Goal: Task Accomplishment & Management: Complete application form

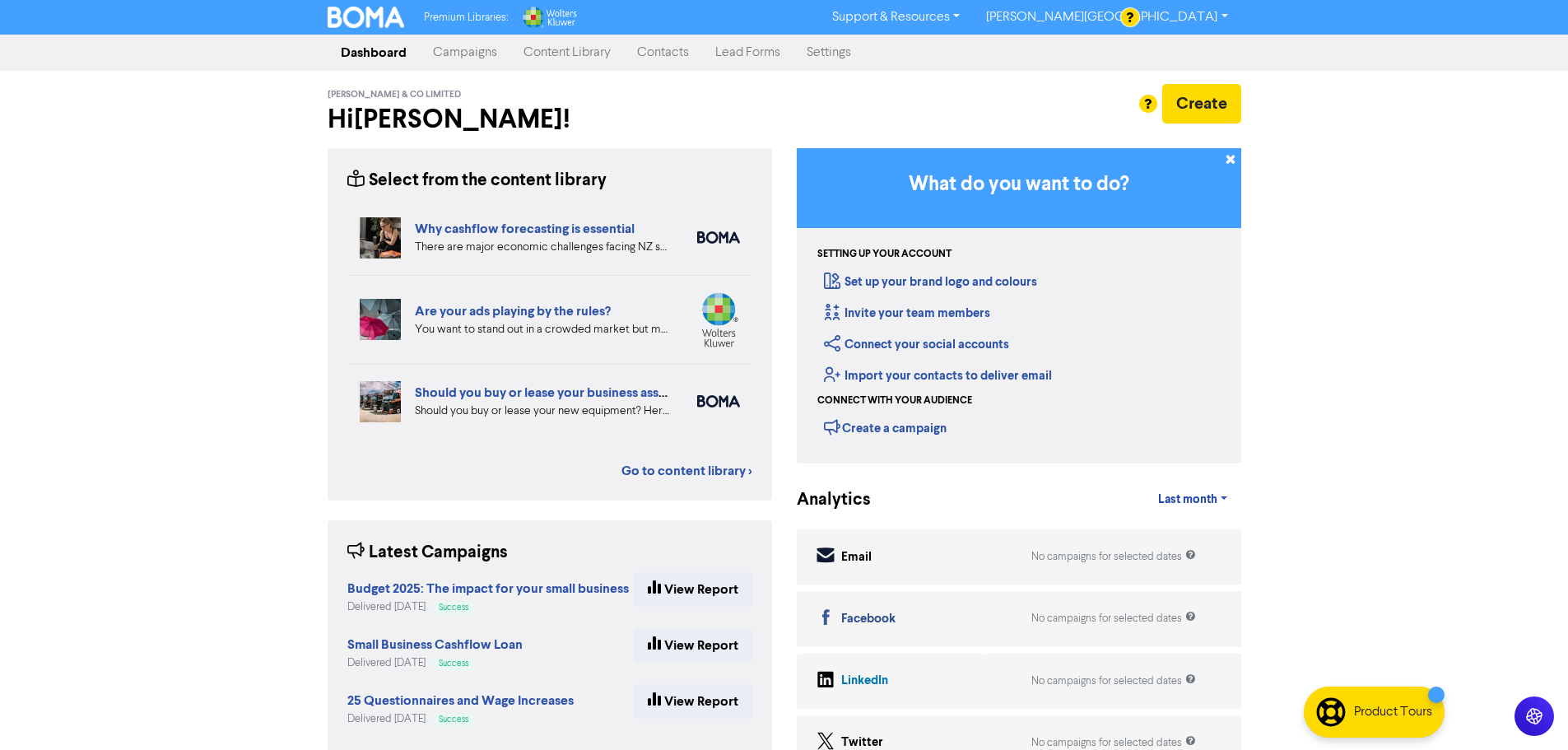
click at [669, 54] on link "Contacts" at bounding box center [662, 52] width 78 height 33
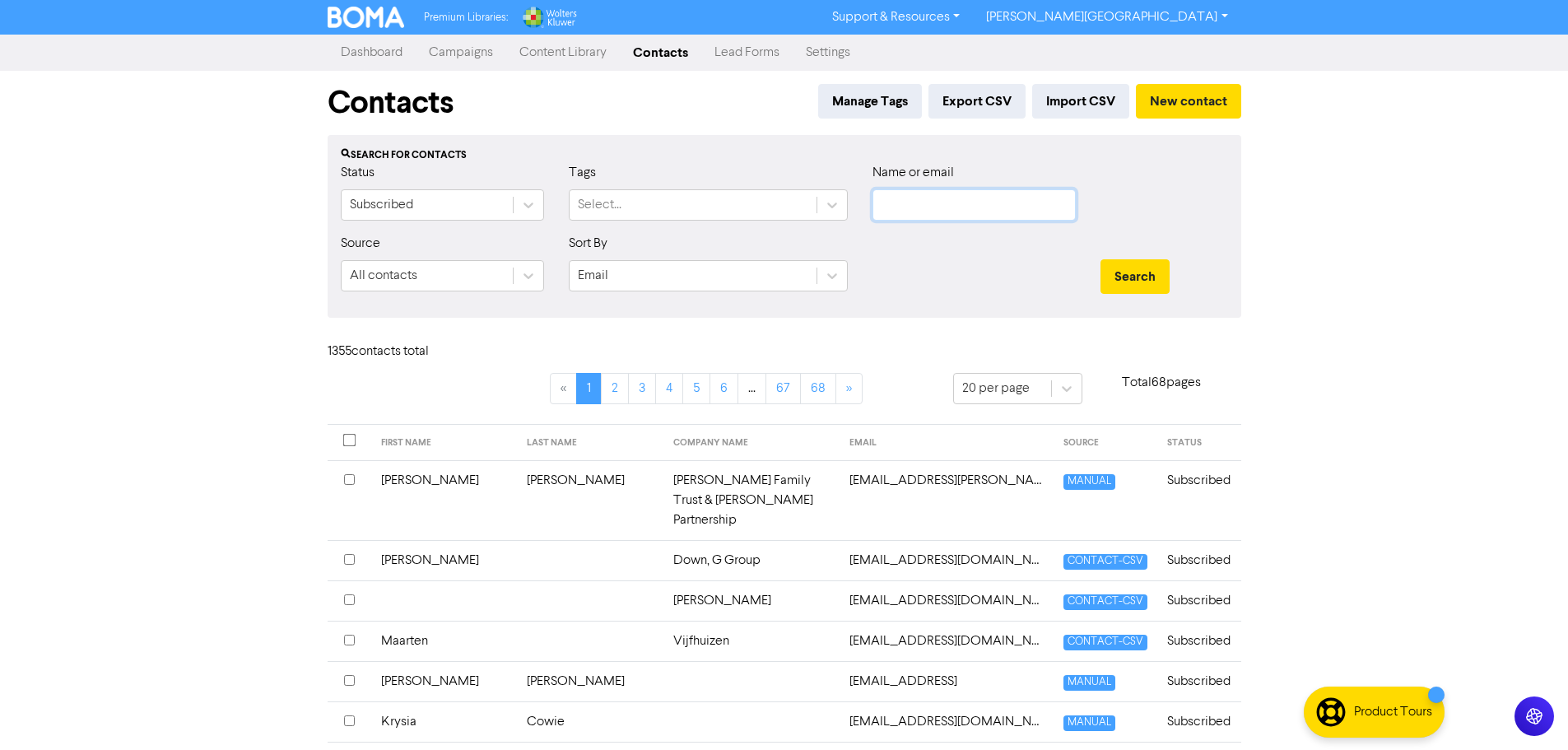
click at [934, 198] on input "text" at bounding box center [974, 205] width 203 height 32
paste input "[EMAIL_ADDRESS][DOMAIN_NAME]"
type input "[EMAIL_ADDRESS][DOMAIN_NAME]"
click at [1131, 290] on button "Search" at bounding box center [1135, 276] width 69 height 34
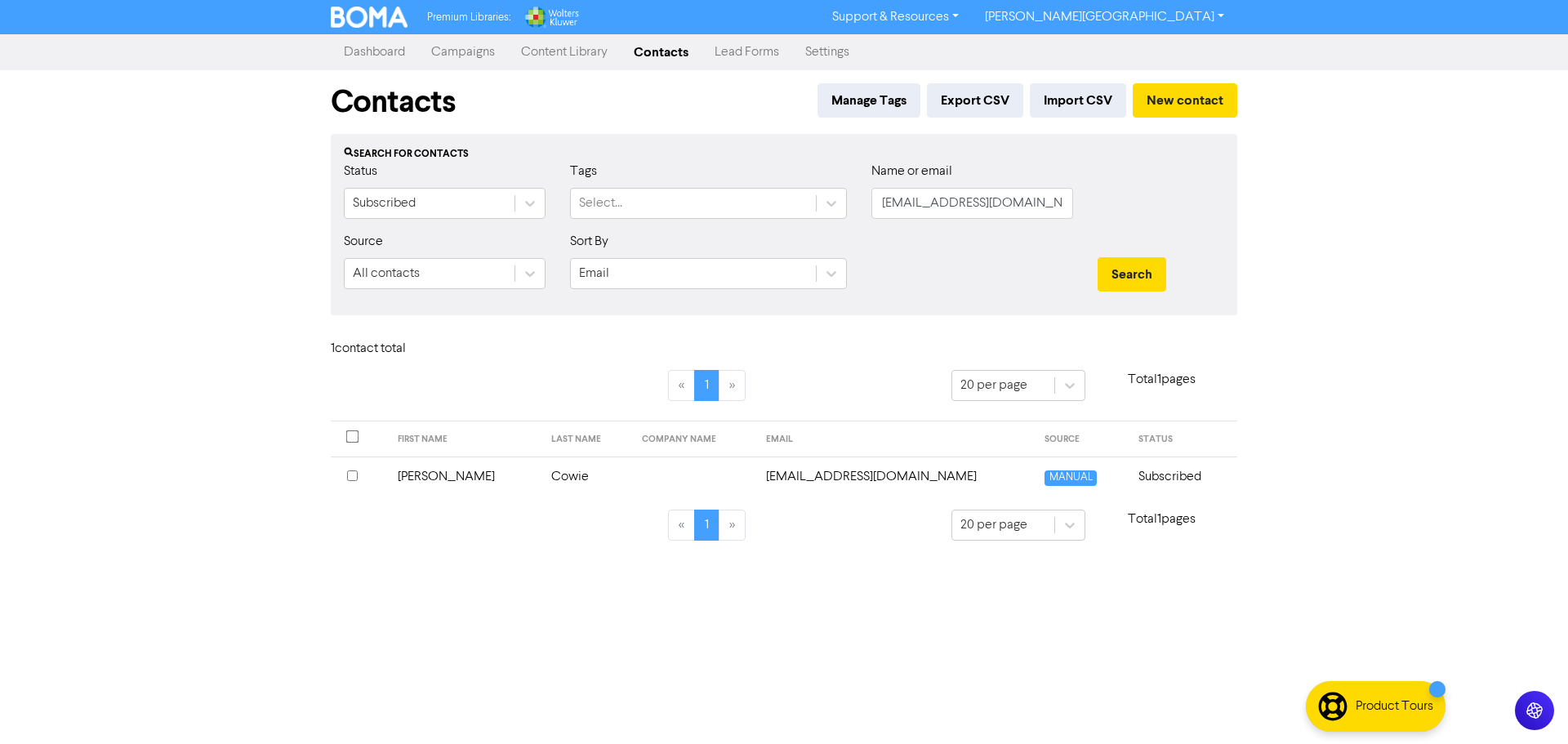
click at [922, 475] on td "[EMAIL_ADDRESS][DOMAIN_NAME]" at bounding box center [896, 476] width 279 height 40
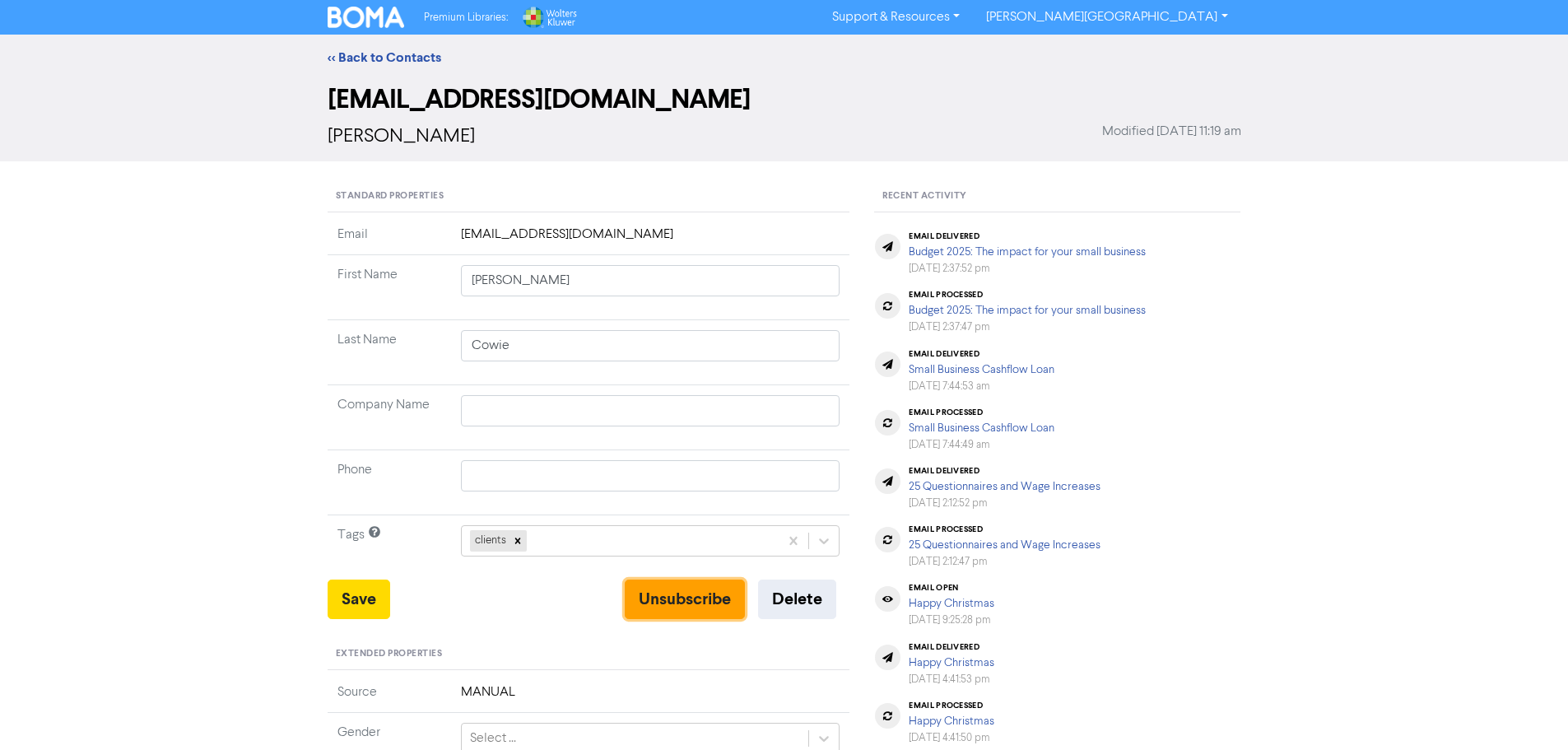
click at [677, 597] on button "Unsubscribe" at bounding box center [684, 599] width 120 height 39
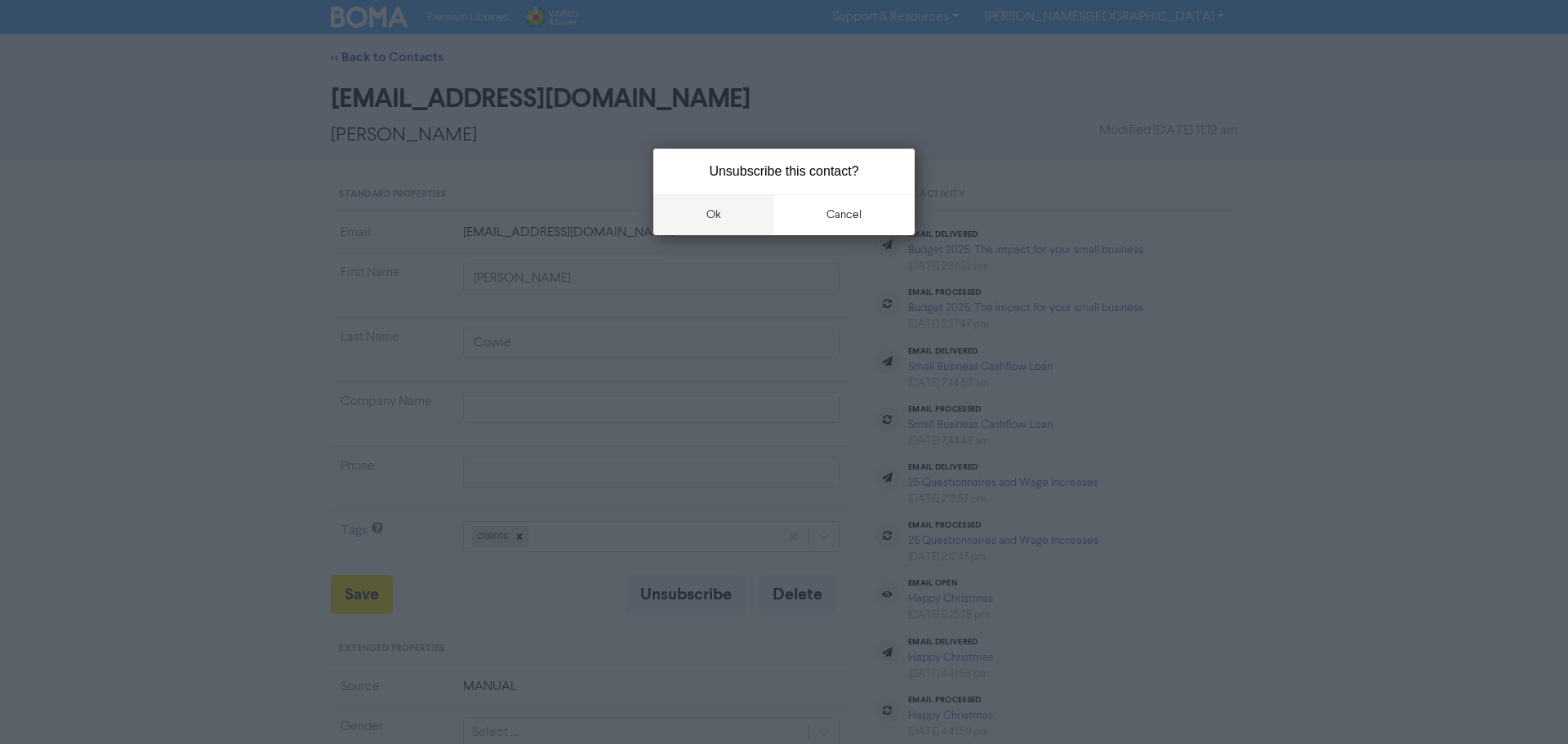
click at [712, 212] on button "ok" at bounding box center [714, 214] width 121 height 41
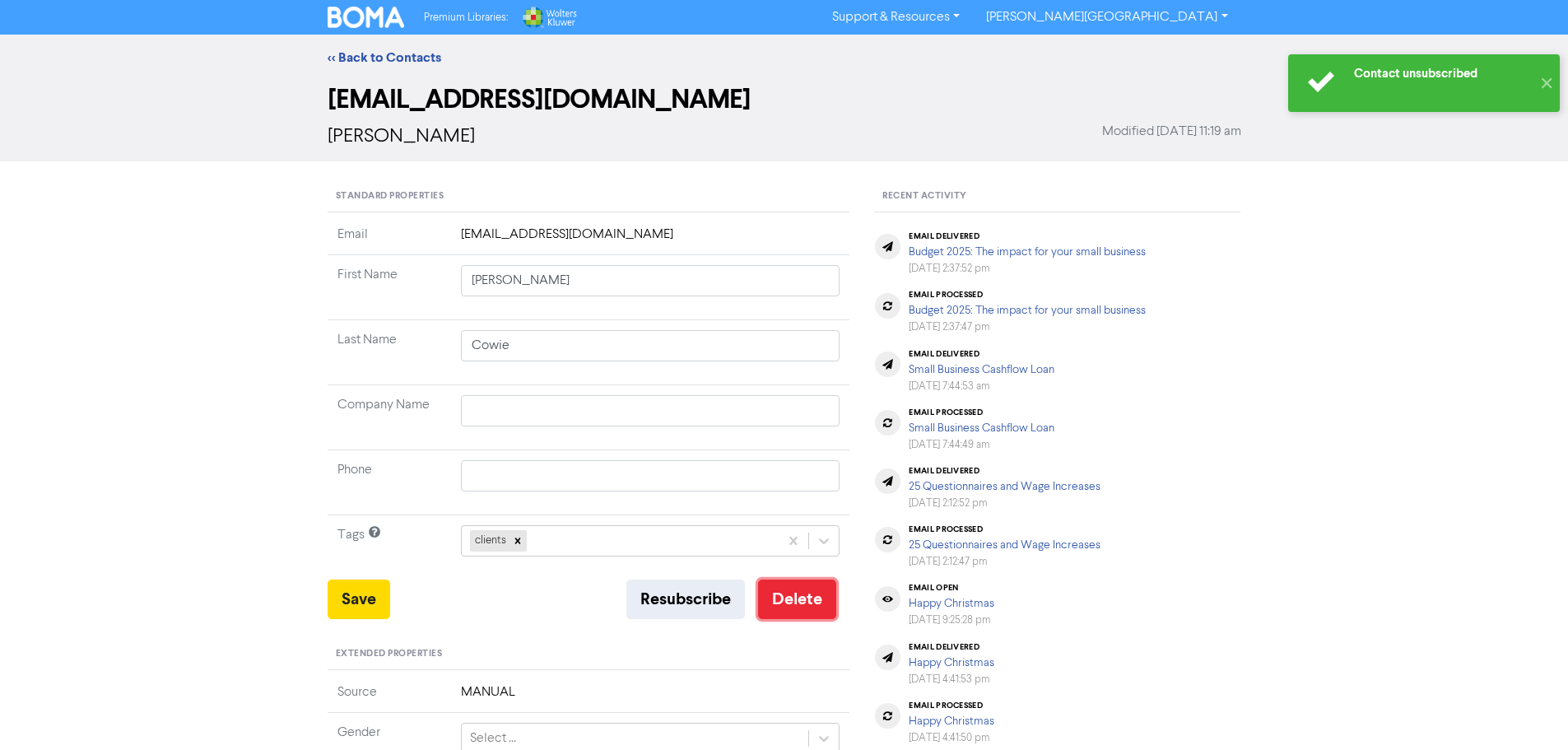
click at [794, 606] on button "Delete" at bounding box center [797, 599] width 78 height 39
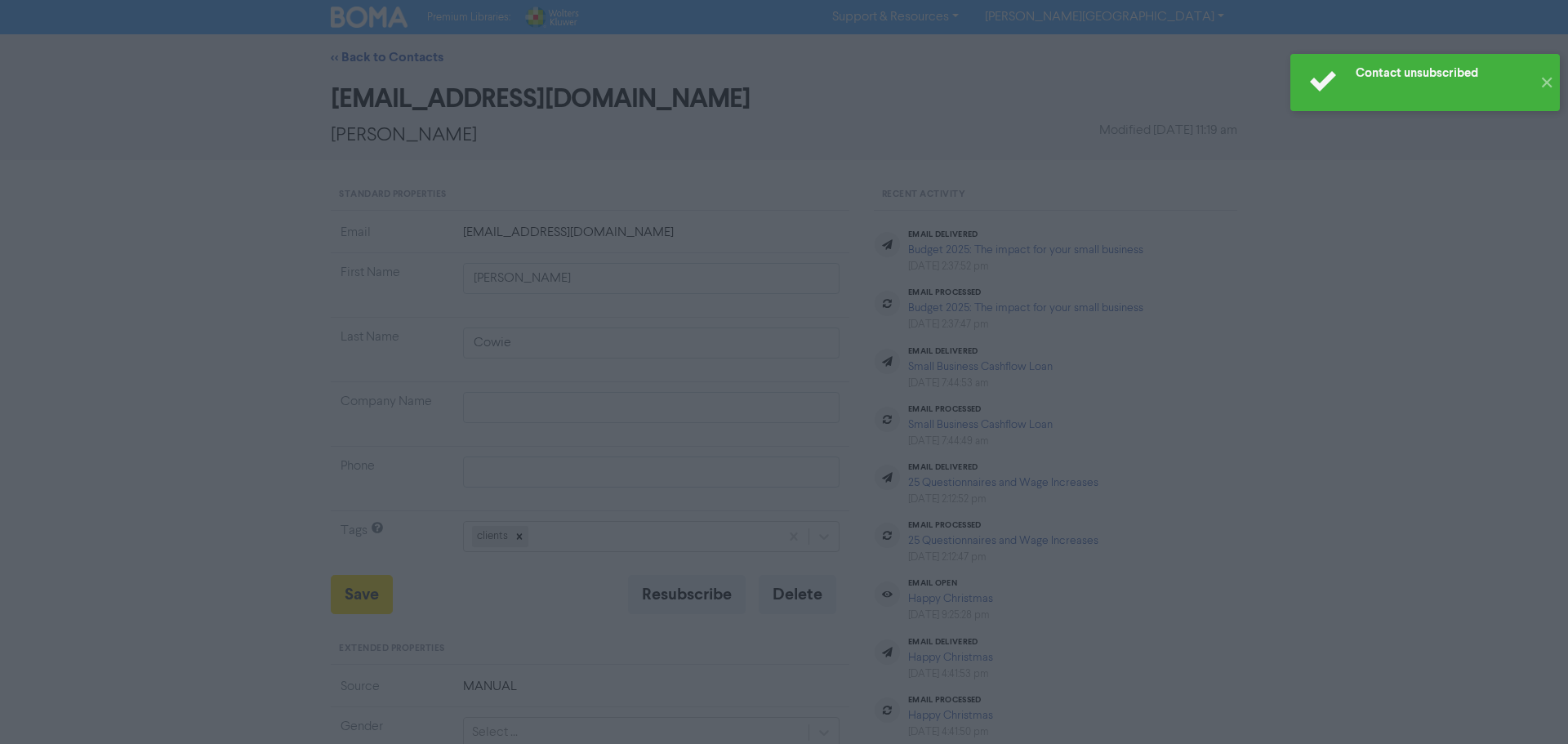
click at [723, 221] on button "ok" at bounding box center [714, 214] width 121 height 41
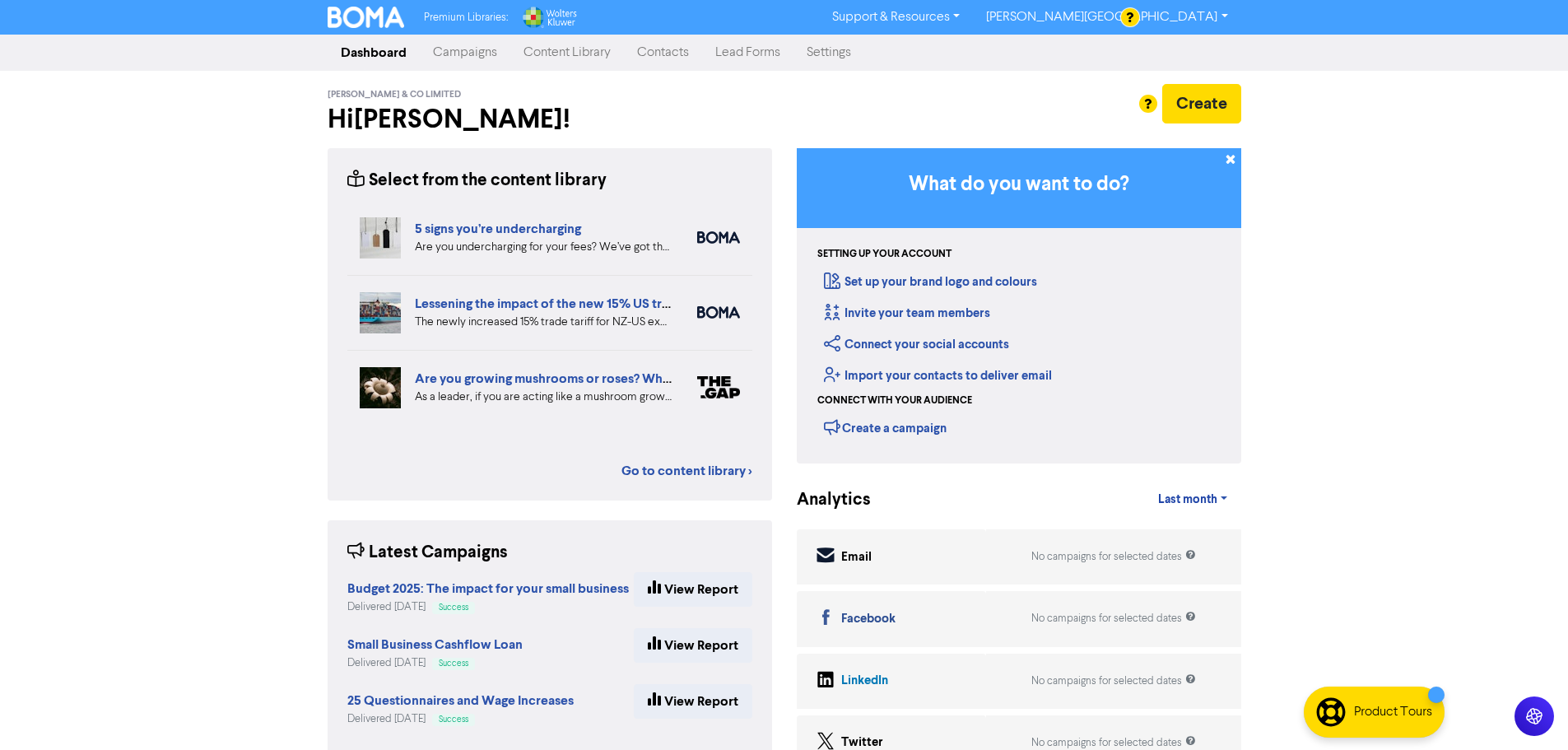
click at [660, 49] on link "Contacts" at bounding box center [662, 52] width 78 height 33
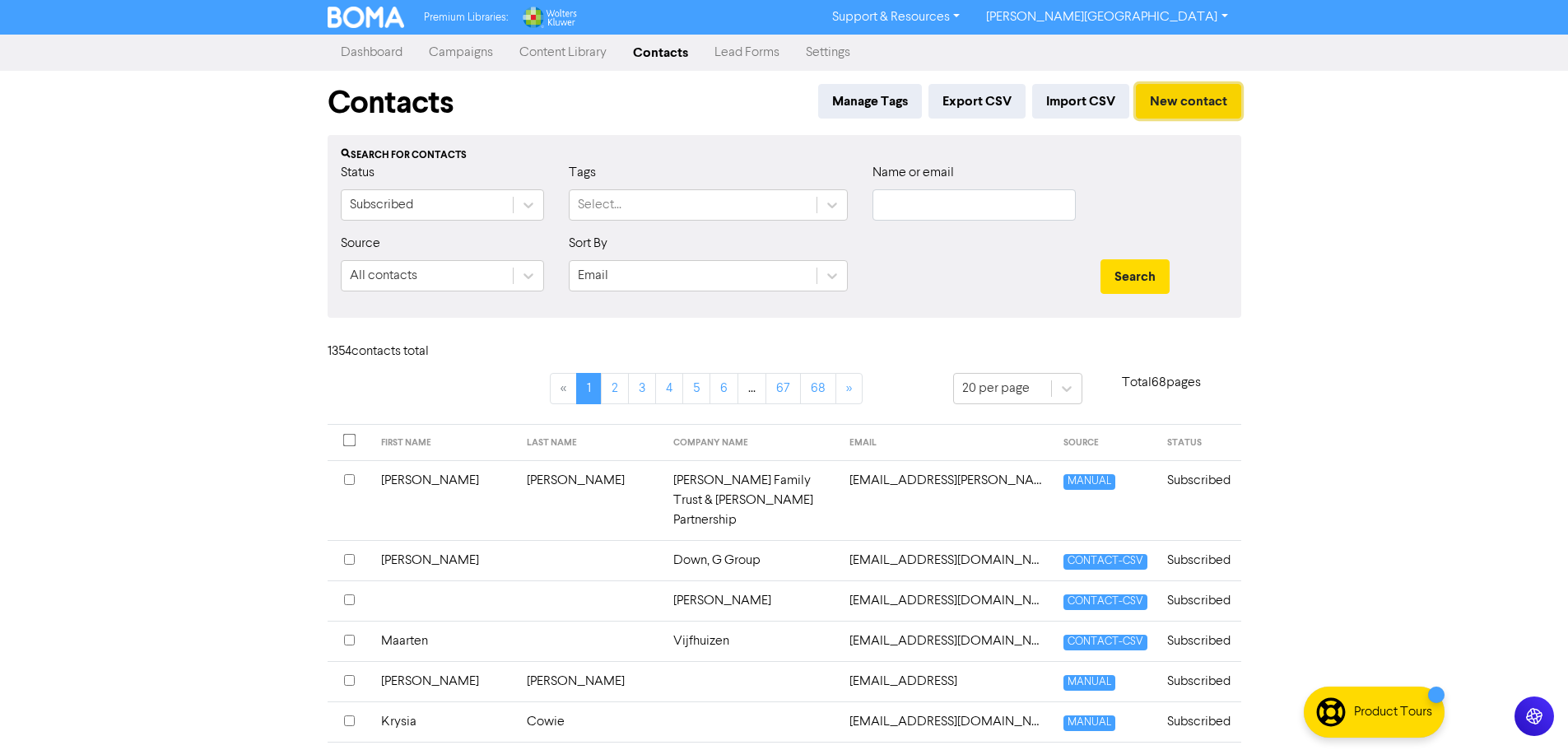
click at [1184, 99] on button "New contact" at bounding box center [1188, 101] width 105 height 34
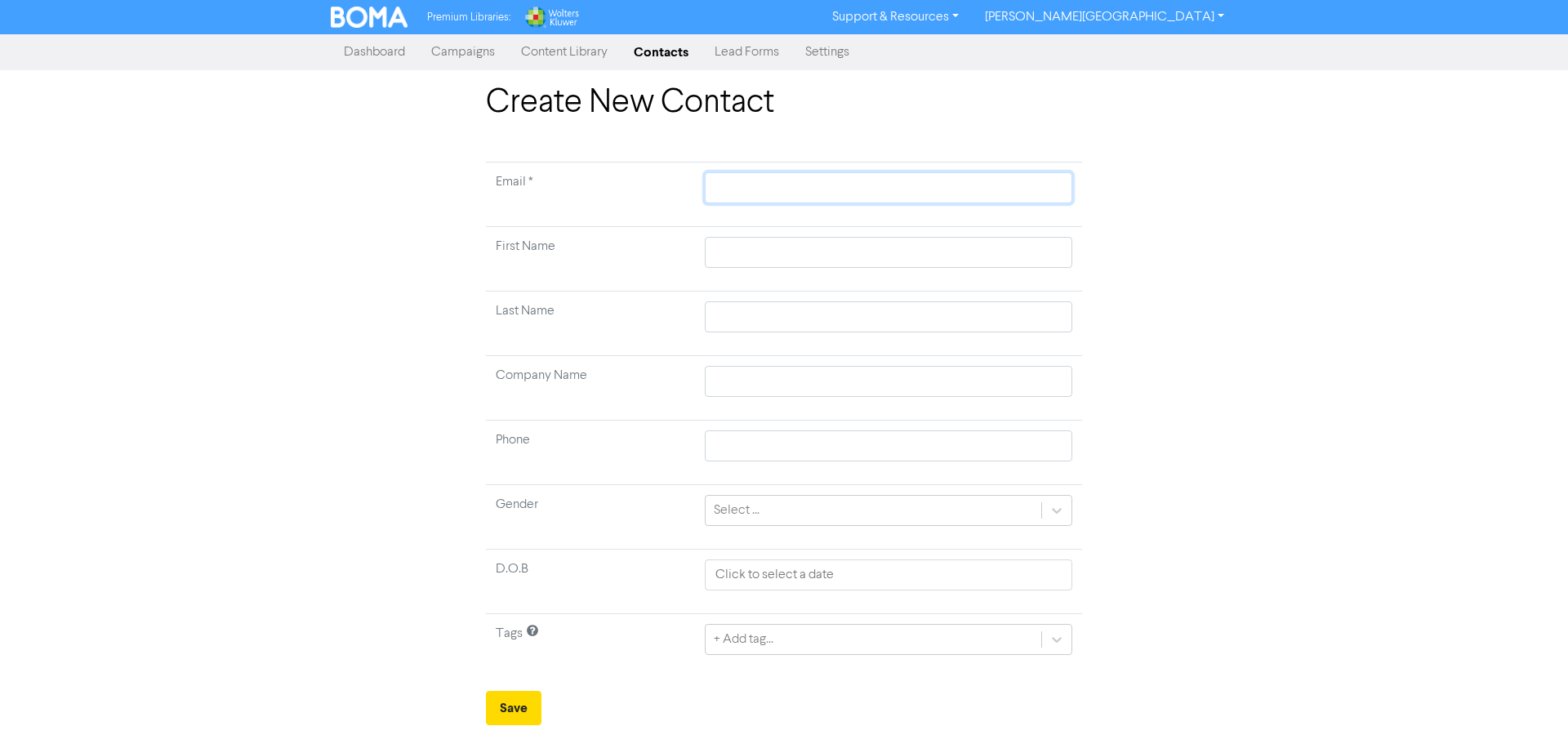
click at [769, 187] on input "text" at bounding box center [888, 188] width 367 height 31
paste input "gavin.rettie@gmail.com"
type input "gavin.rettie@gmail.com"
click at [802, 246] on input "text" at bounding box center [888, 252] width 367 height 31
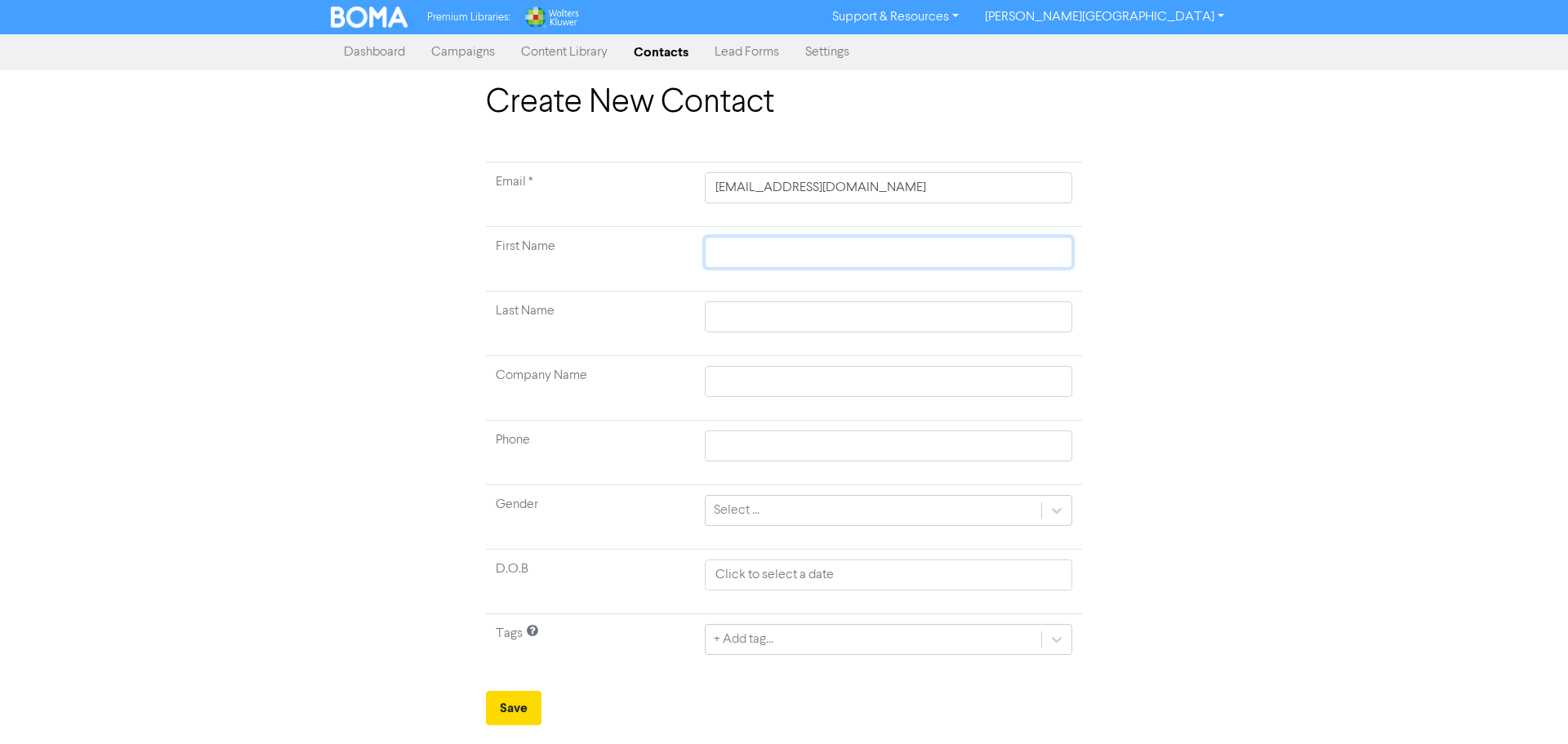
type input "G"
type input "Ga"
type input "Gav"
type input "Gavi"
type input "Gavin"
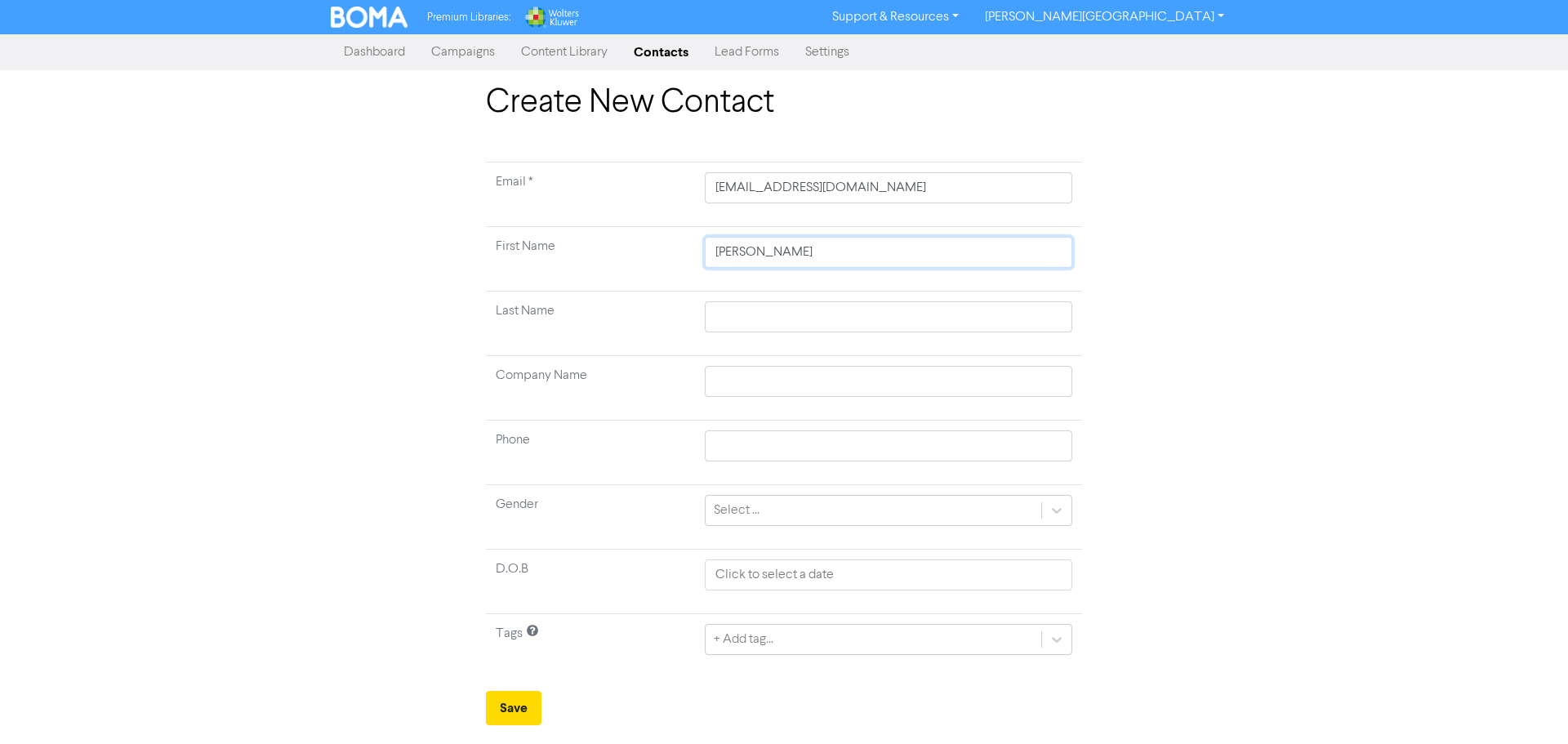
type input "Gavin"
type input "R"
type input "Re"
type input "Ret"
type input "Rett"
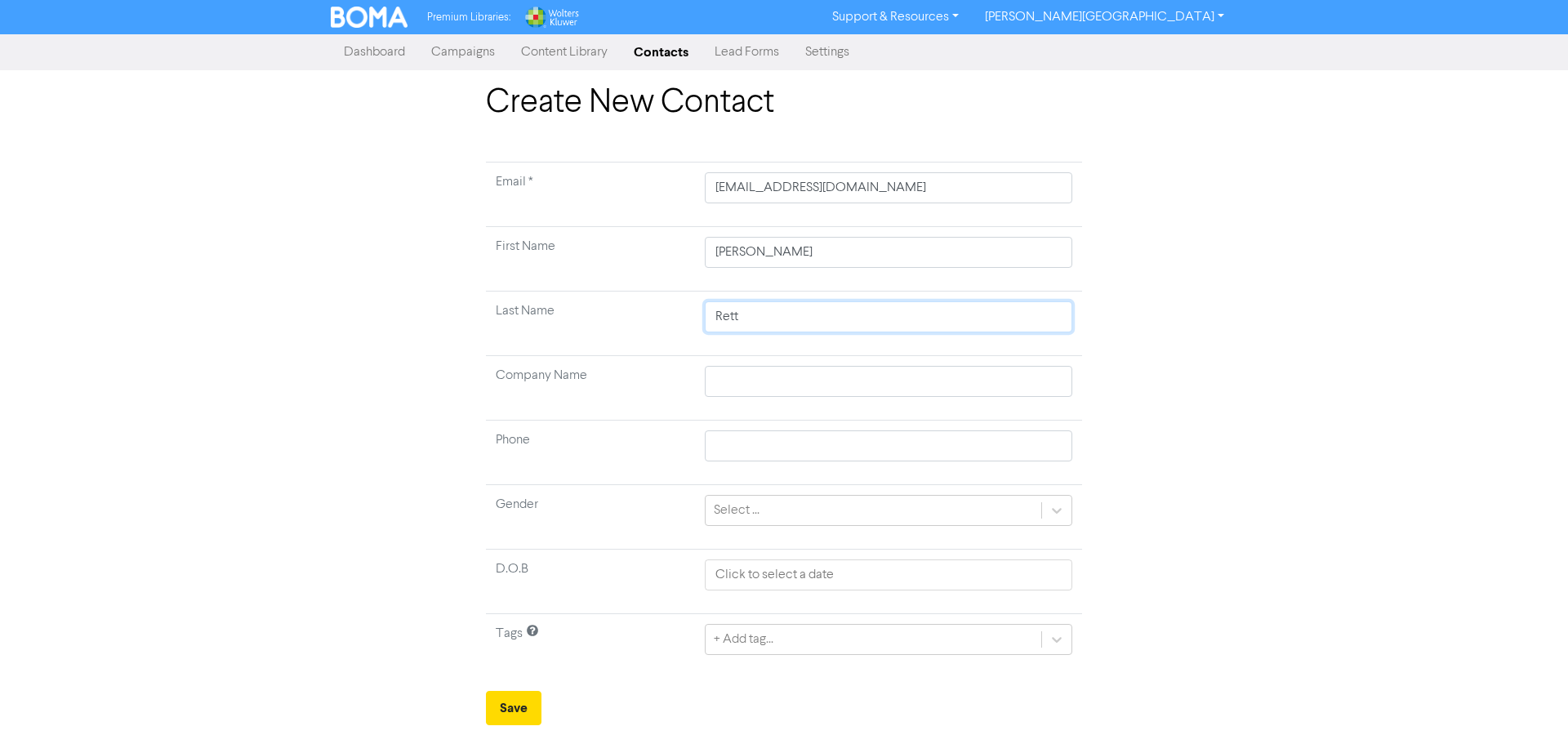
type input "Retti"
type input "Rettie"
click at [788, 388] on input "text" at bounding box center [888, 382] width 367 height 31
type input "R"
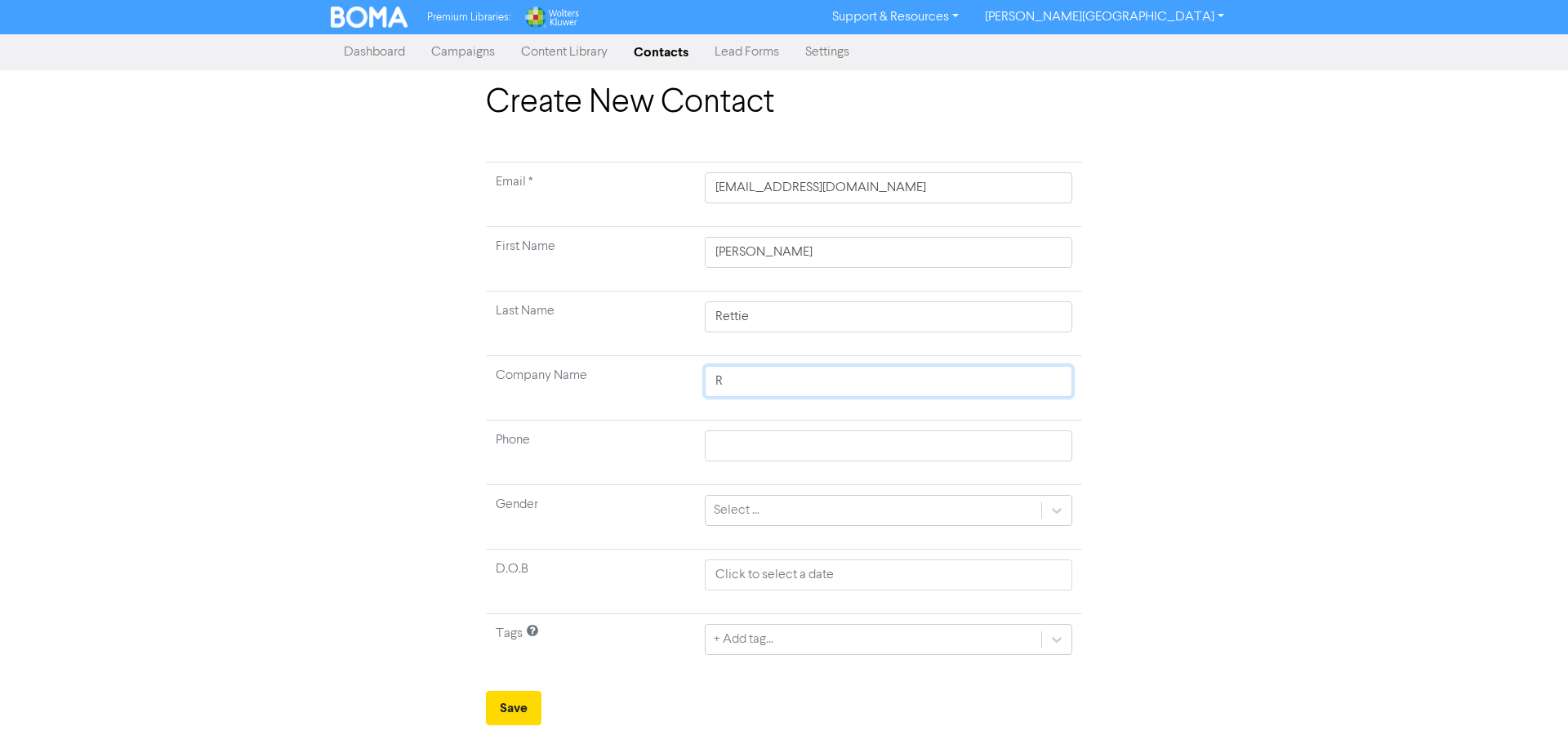
type input "Re"
type input "Ret"
type input "Rett"
type input "Retti"
type input "Rettie"
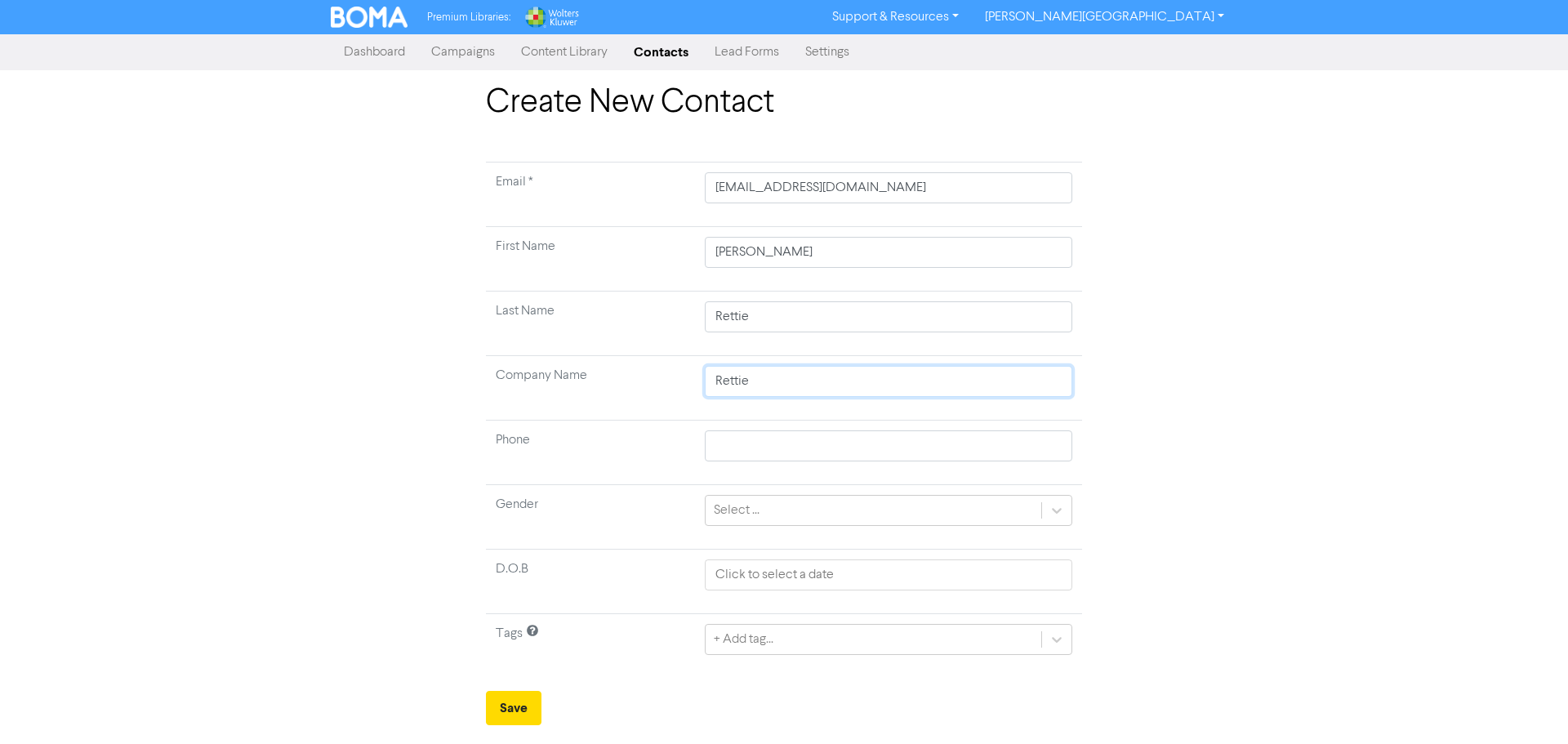
type input "Rettie"
type input "Rettie G"
type input "Rettie Gr"
type input "Rettie Gro"
type input "Rettie Grou"
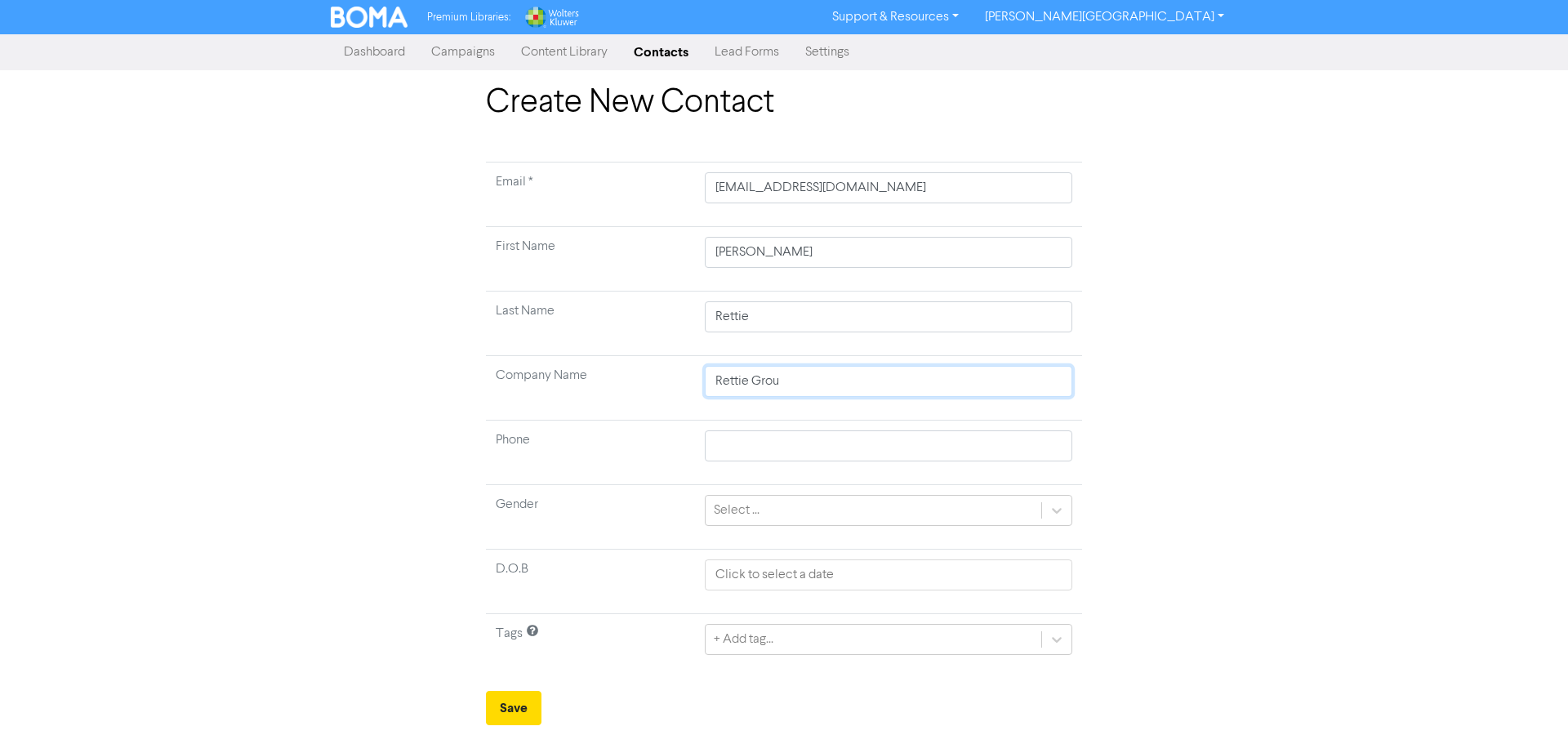
type input "Rettie Group"
click at [791, 638] on div "+ Add tag..." at bounding box center [888, 640] width 367 height 31
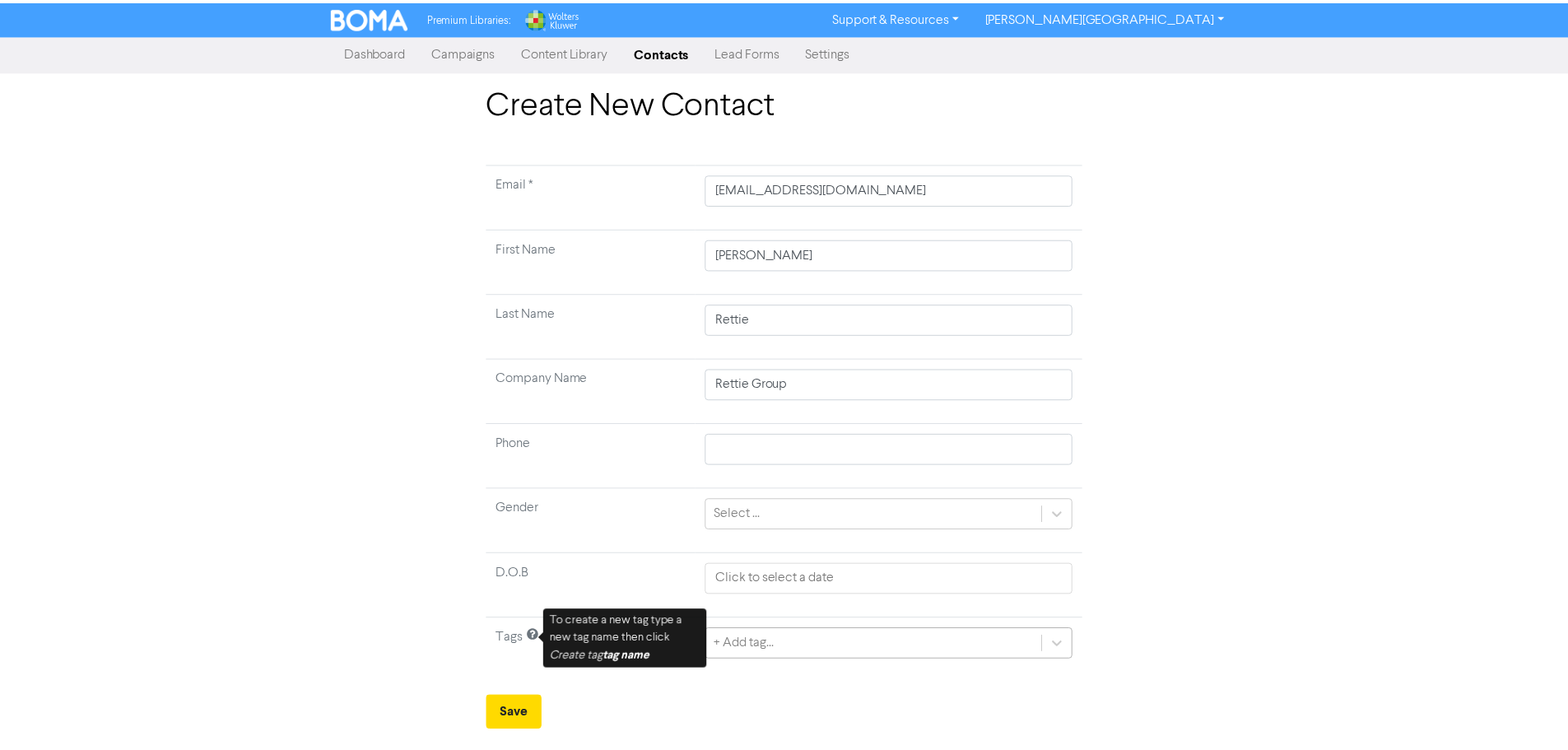
scroll to position [164, 0]
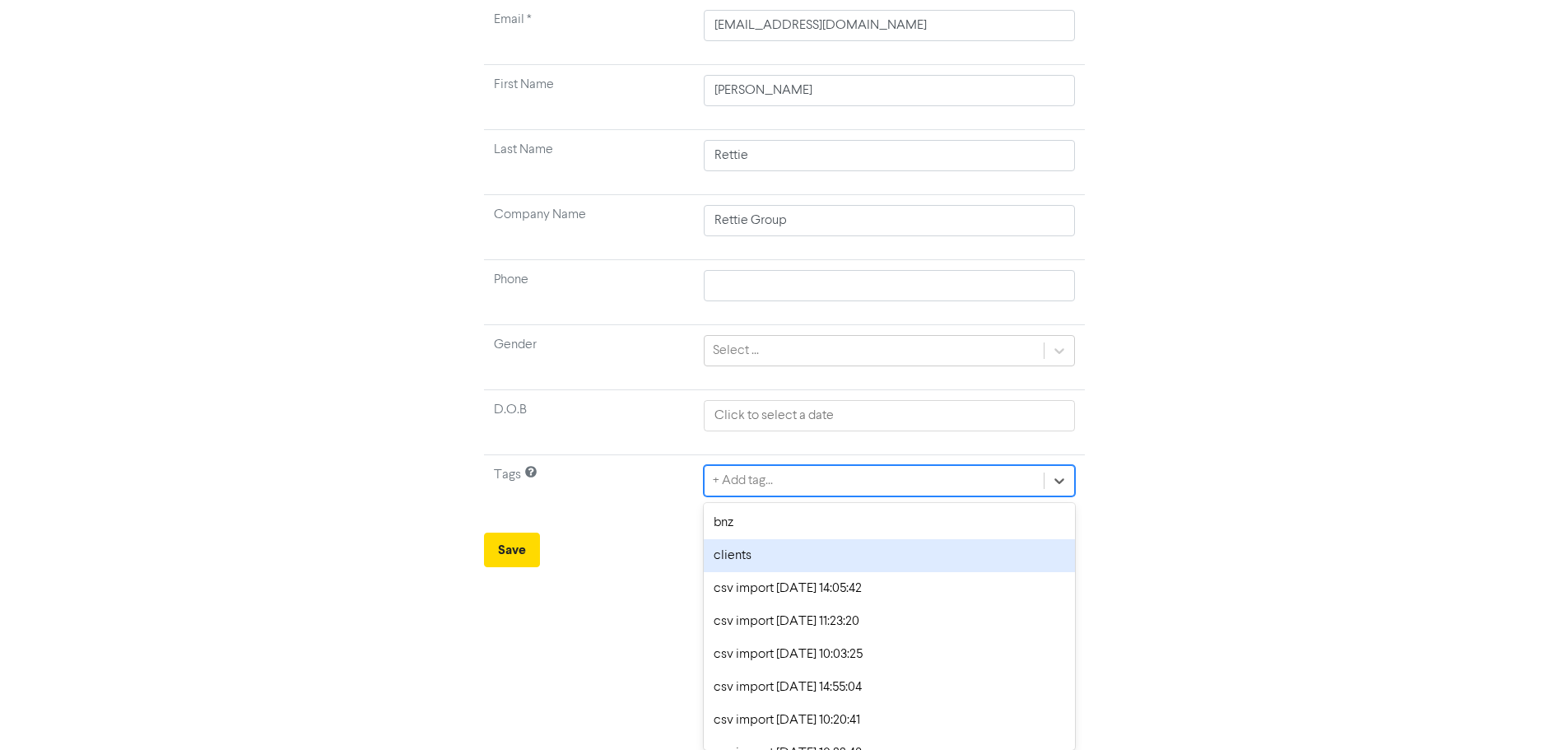
click at [798, 565] on div "clients" at bounding box center [888, 555] width 370 height 33
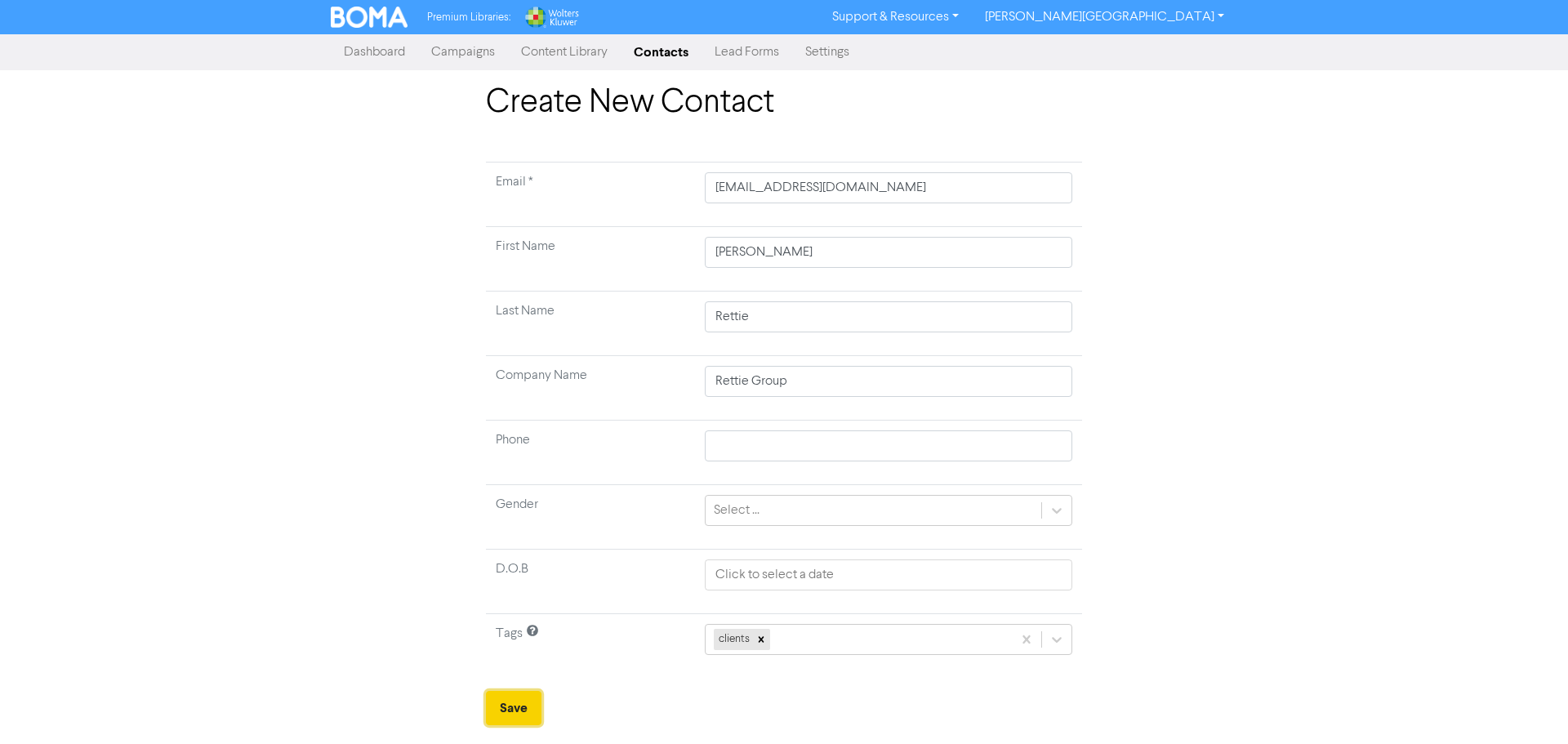
click at [510, 713] on button "Save" at bounding box center [514, 707] width 55 height 34
